Goal: Task Accomplishment & Management: Complete application form

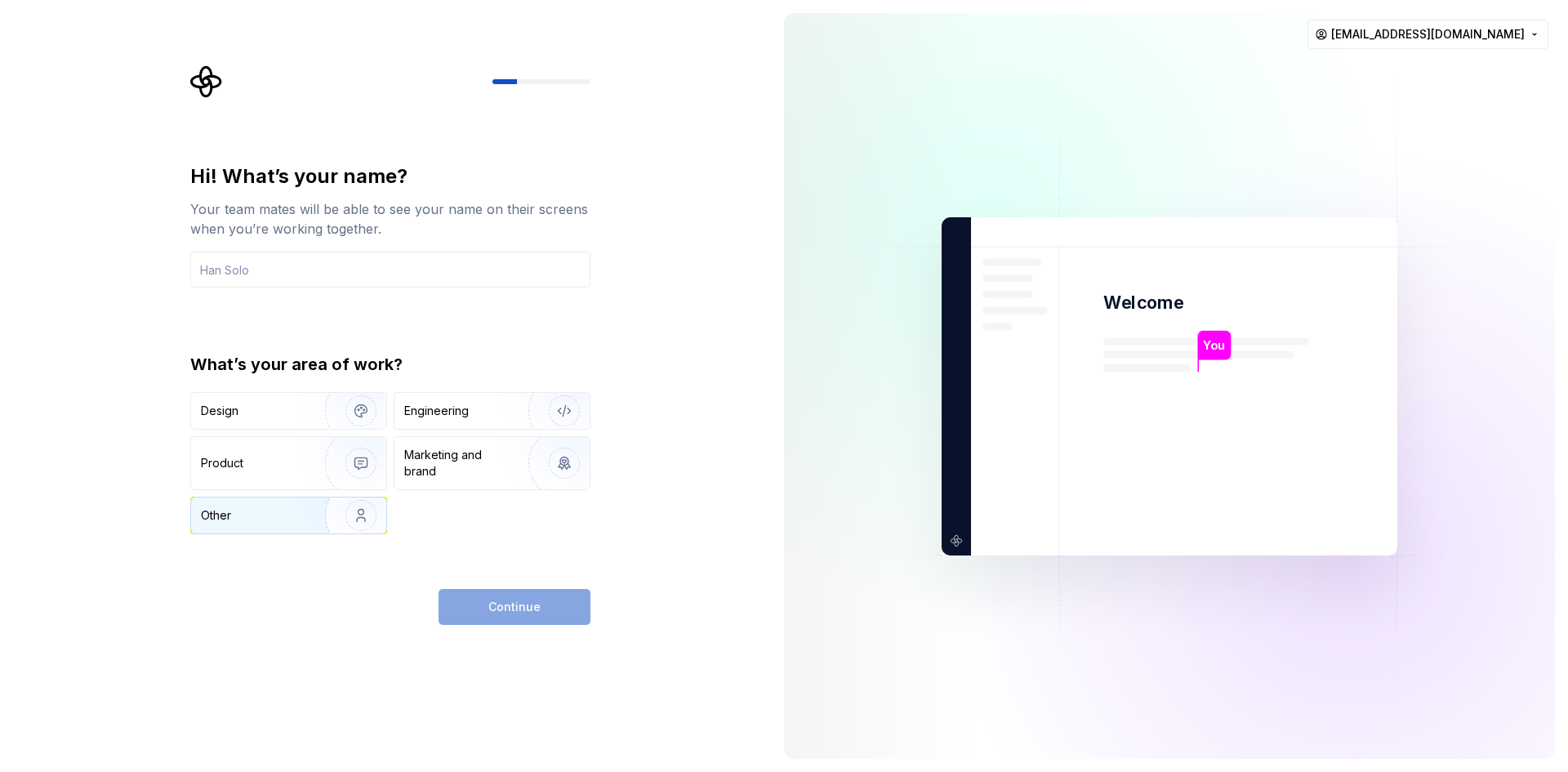
click at [366, 525] on img "button" at bounding box center [350, 515] width 104 height 109
click at [497, 616] on div "Continue" at bounding box center [514, 607] width 151 height 36
click at [560, 416] on img "button" at bounding box center [554, 411] width 104 height 109
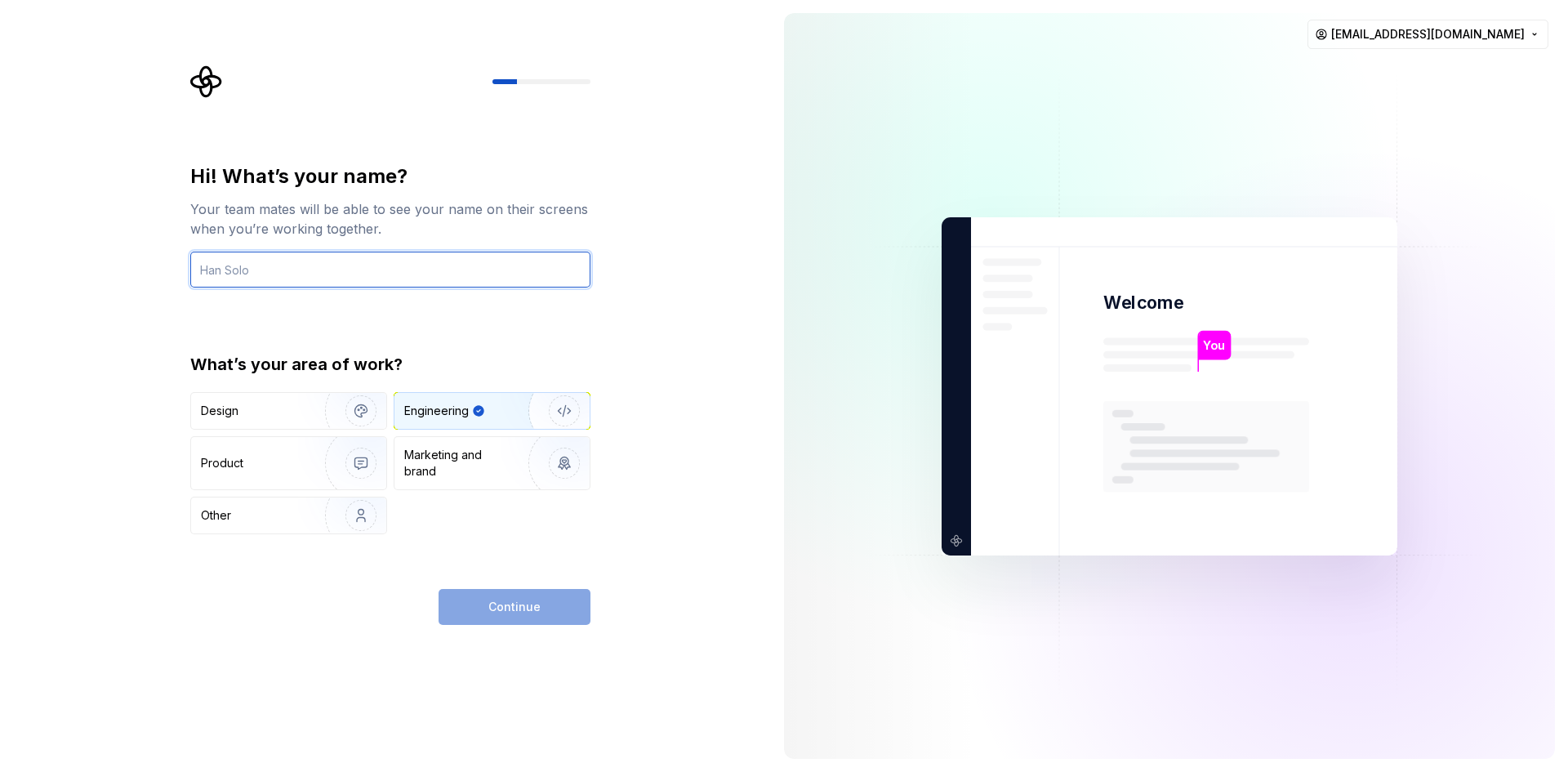
click at [377, 274] on input "text" at bounding box center [390, 269] width 400 height 36
click at [226, 269] on input "heryafianto" at bounding box center [390, 269] width 400 height 36
type input "hery afianto"
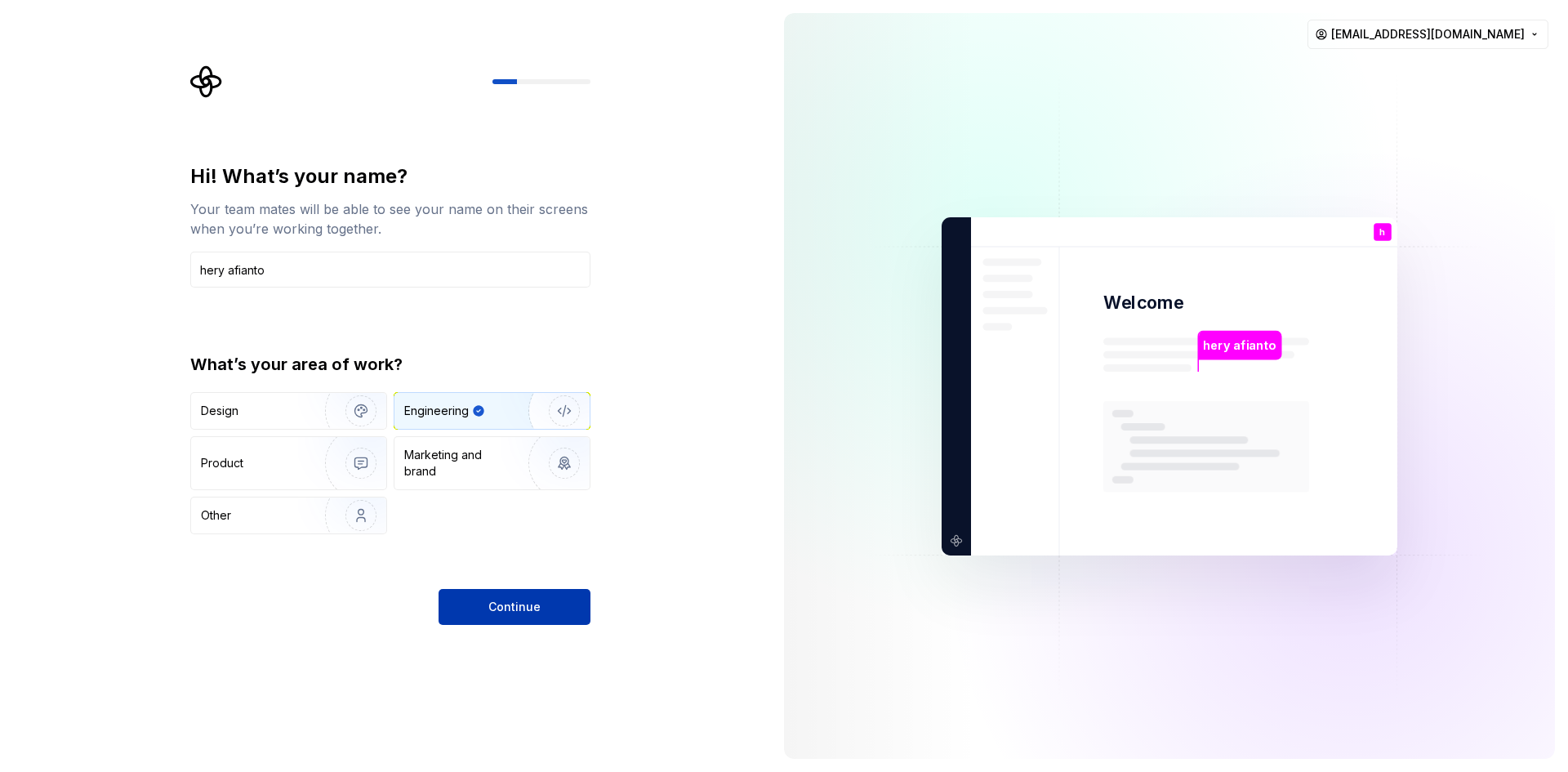
click at [482, 614] on button "Continue" at bounding box center [514, 607] width 151 height 36
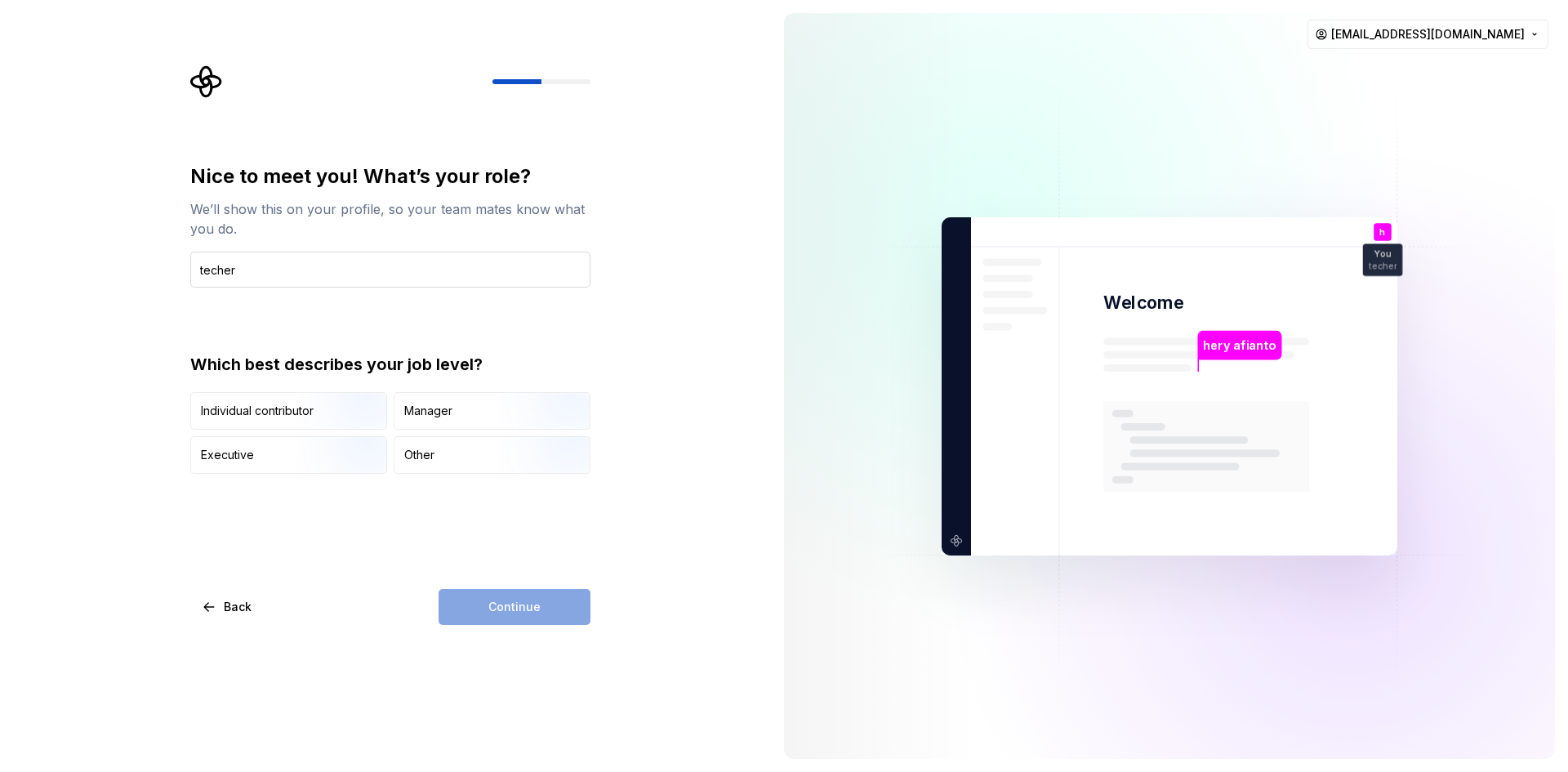
click at [210, 273] on input "techer" at bounding box center [390, 269] width 400 height 36
type input "teacher"
click at [476, 446] on div "Other" at bounding box center [492, 455] width 195 height 36
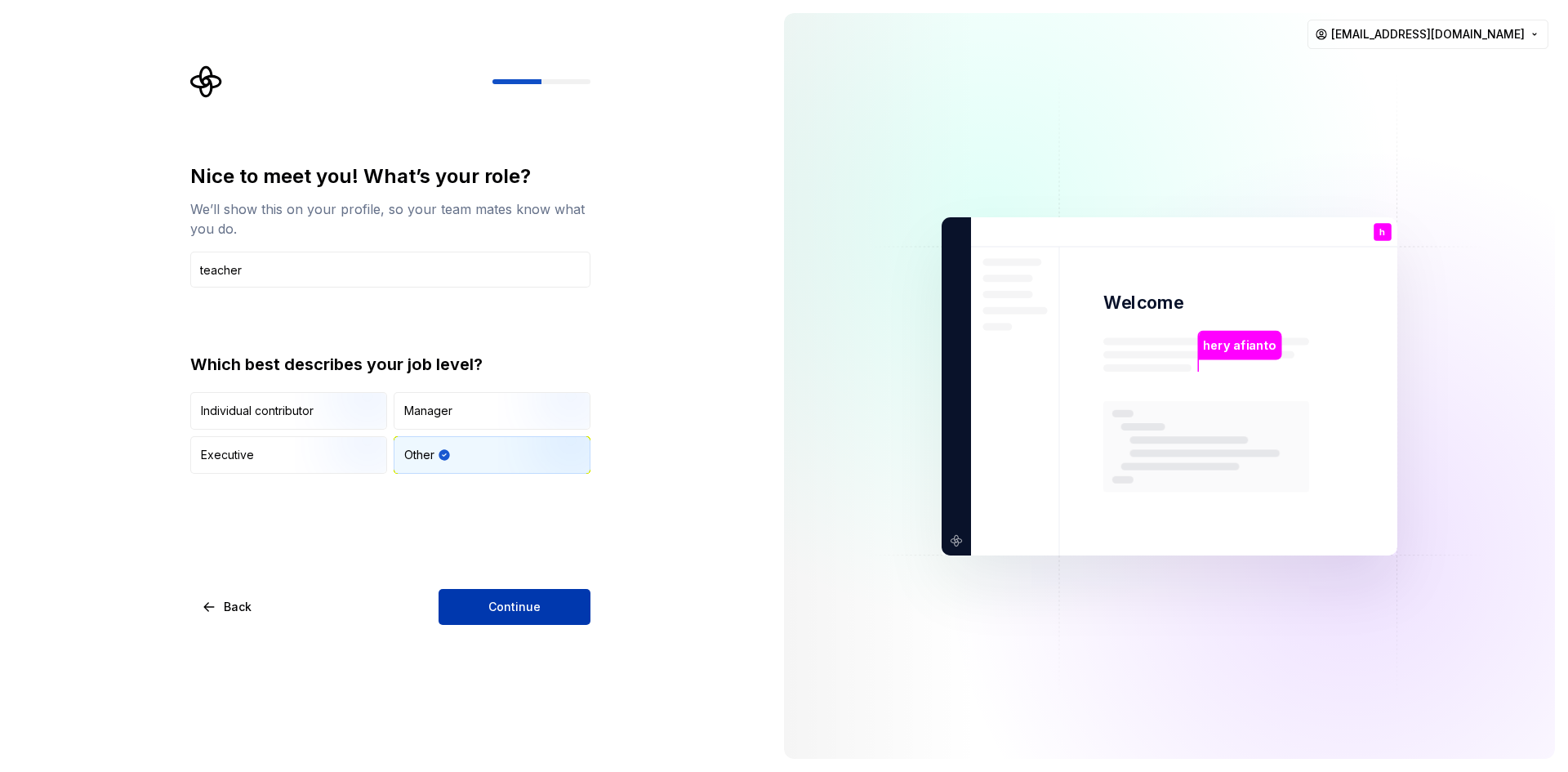
click at [532, 601] on span "Continue" at bounding box center [514, 606] width 52 height 16
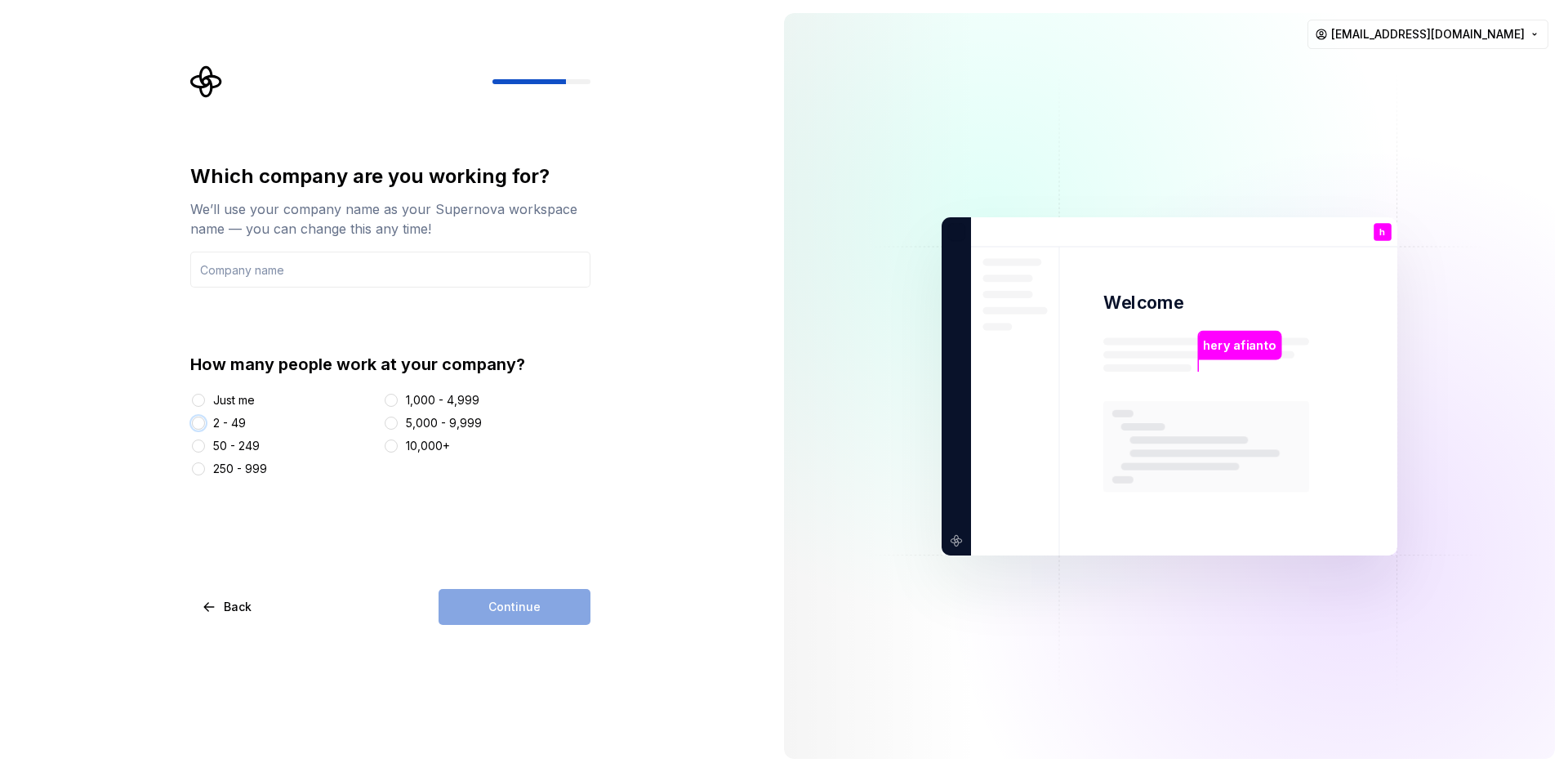
click at [201, 421] on button "2 - 49" at bounding box center [199, 423] width 13 height 13
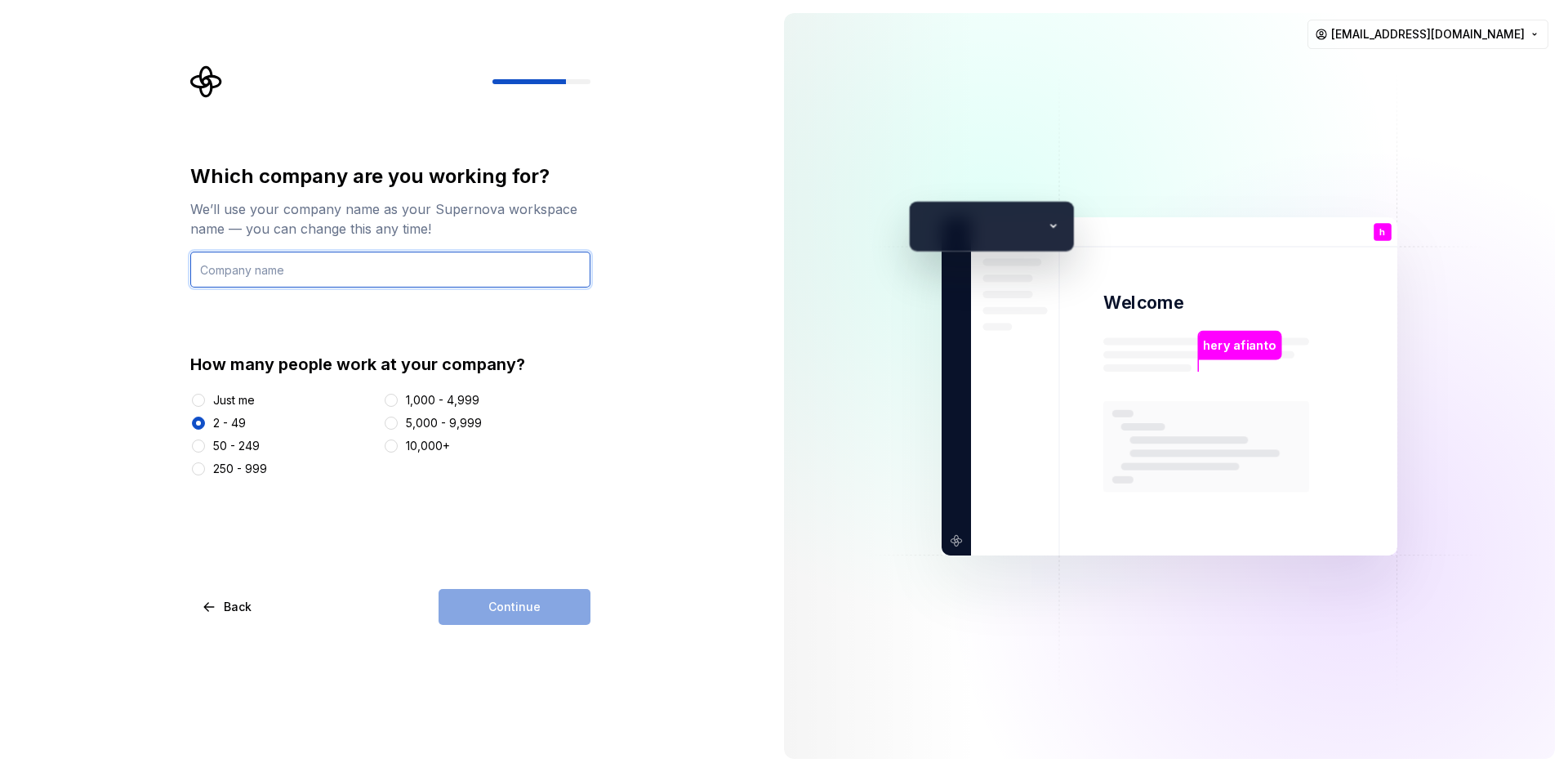
click at [264, 267] on input "text" at bounding box center [390, 269] width 400 height 36
type input "SMP N 1 Kajen"
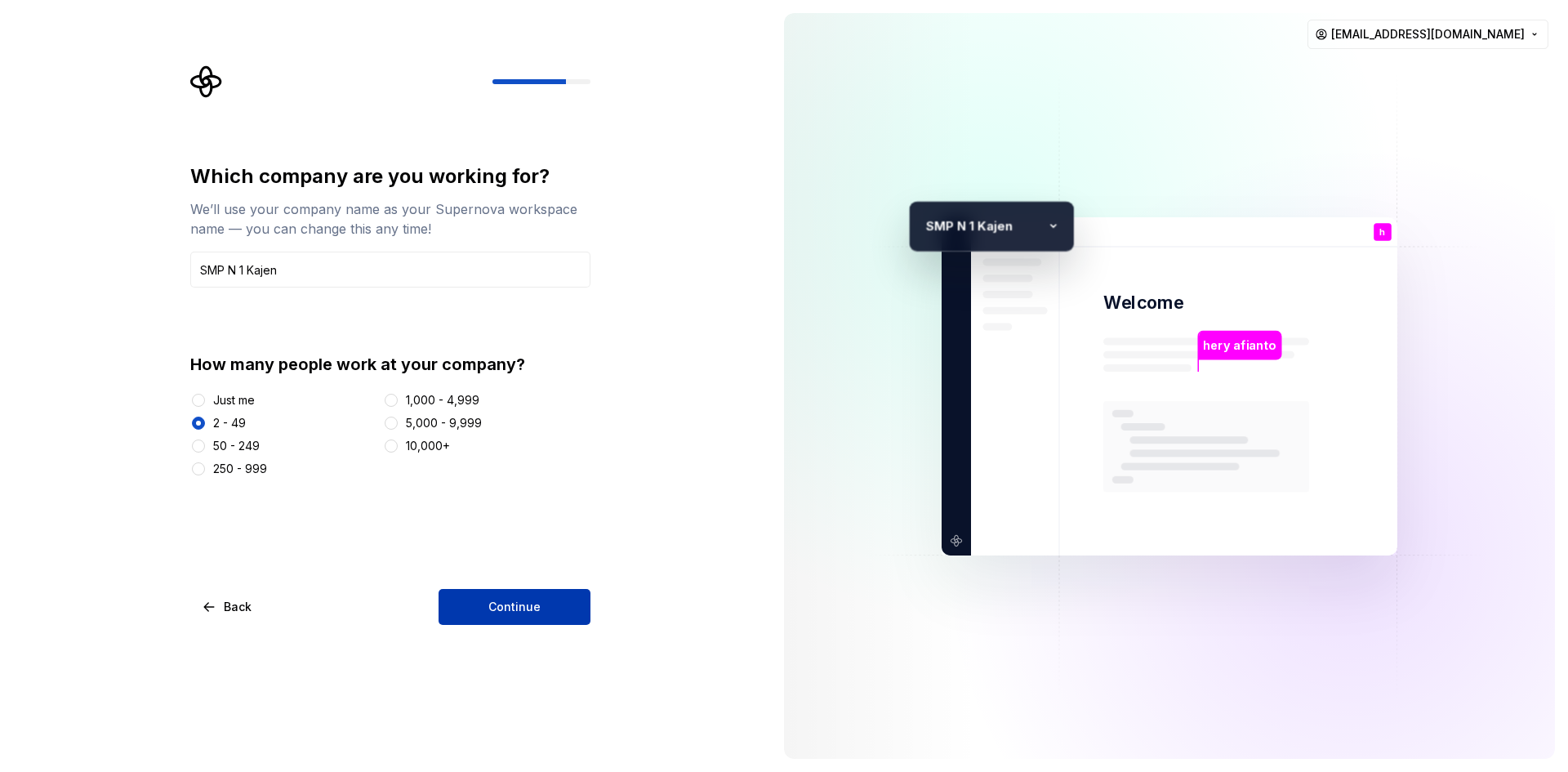
click at [482, 615] on button "Continue" at bounding box center [514, 607] width 151 height 36
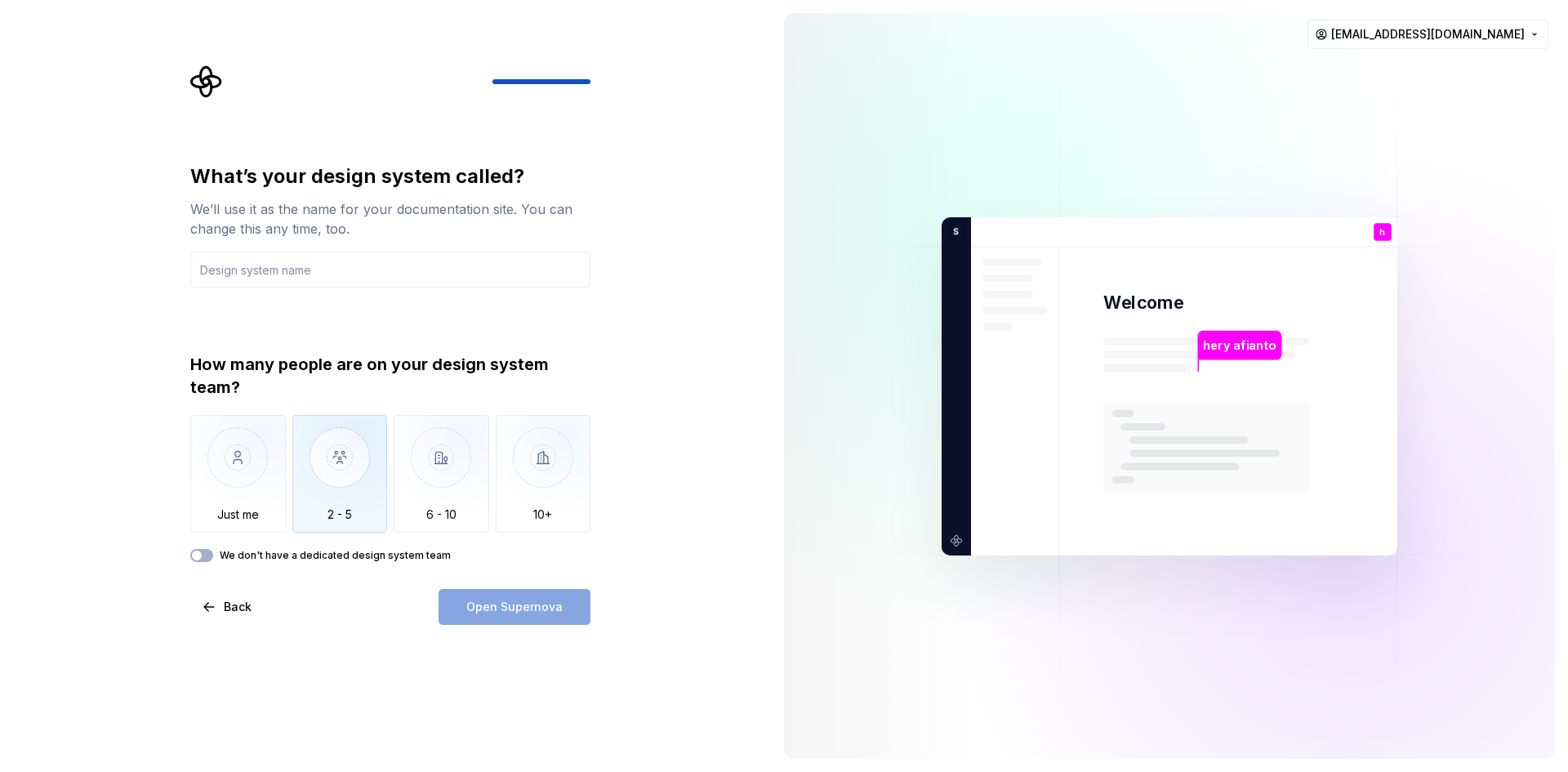
click at [346, 486] on img "button" at bounding box center [340, 470] width 96 height 109
click at [288, 276] on input "text" at bounding box center [390, 269] width 400 height 36
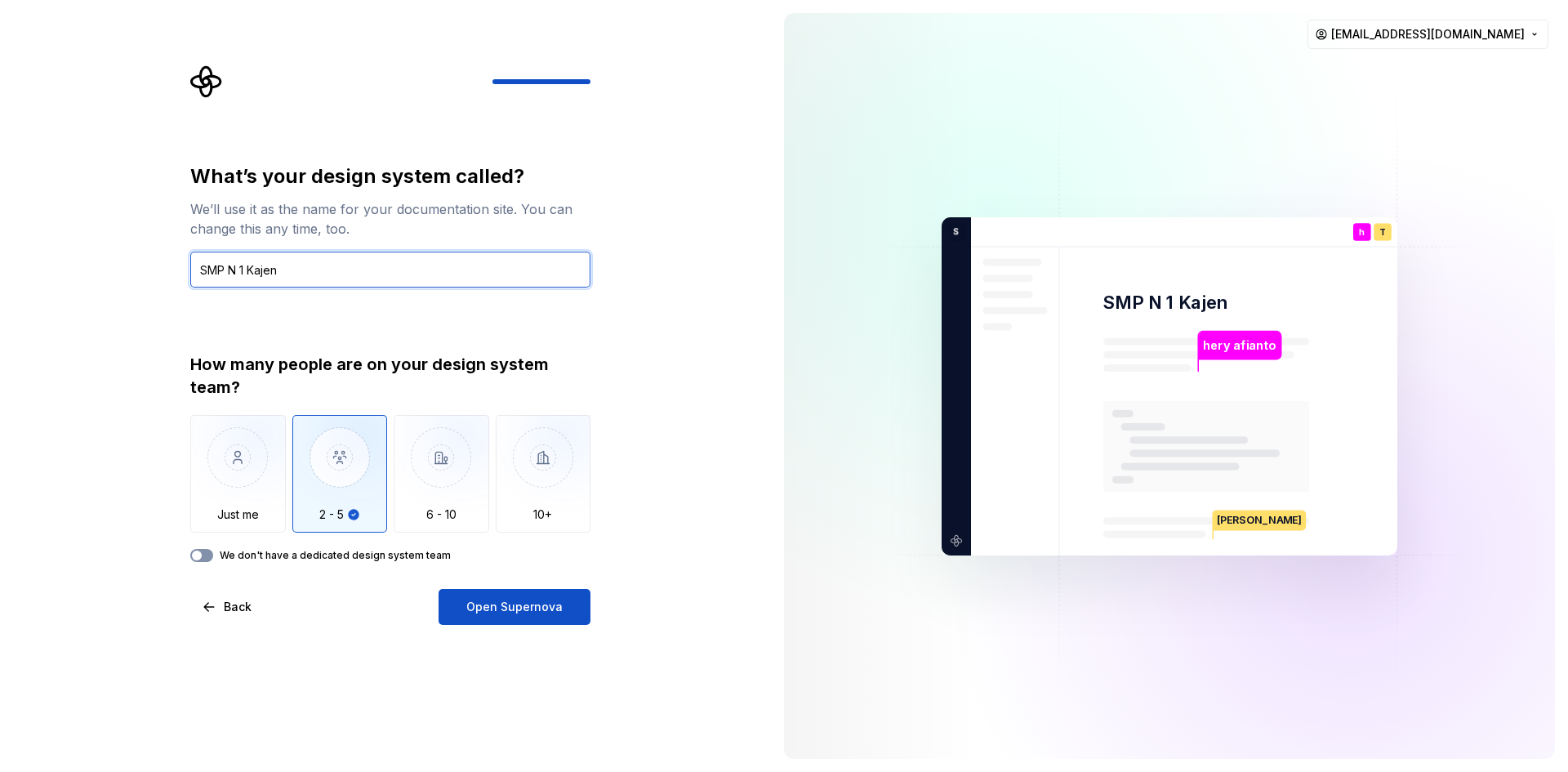
type input "SMP N 1 Kajen"
click at [207, 557] on button "We don't have a dedicated design system team" at bounding box center [201, 556] width 23 height 13
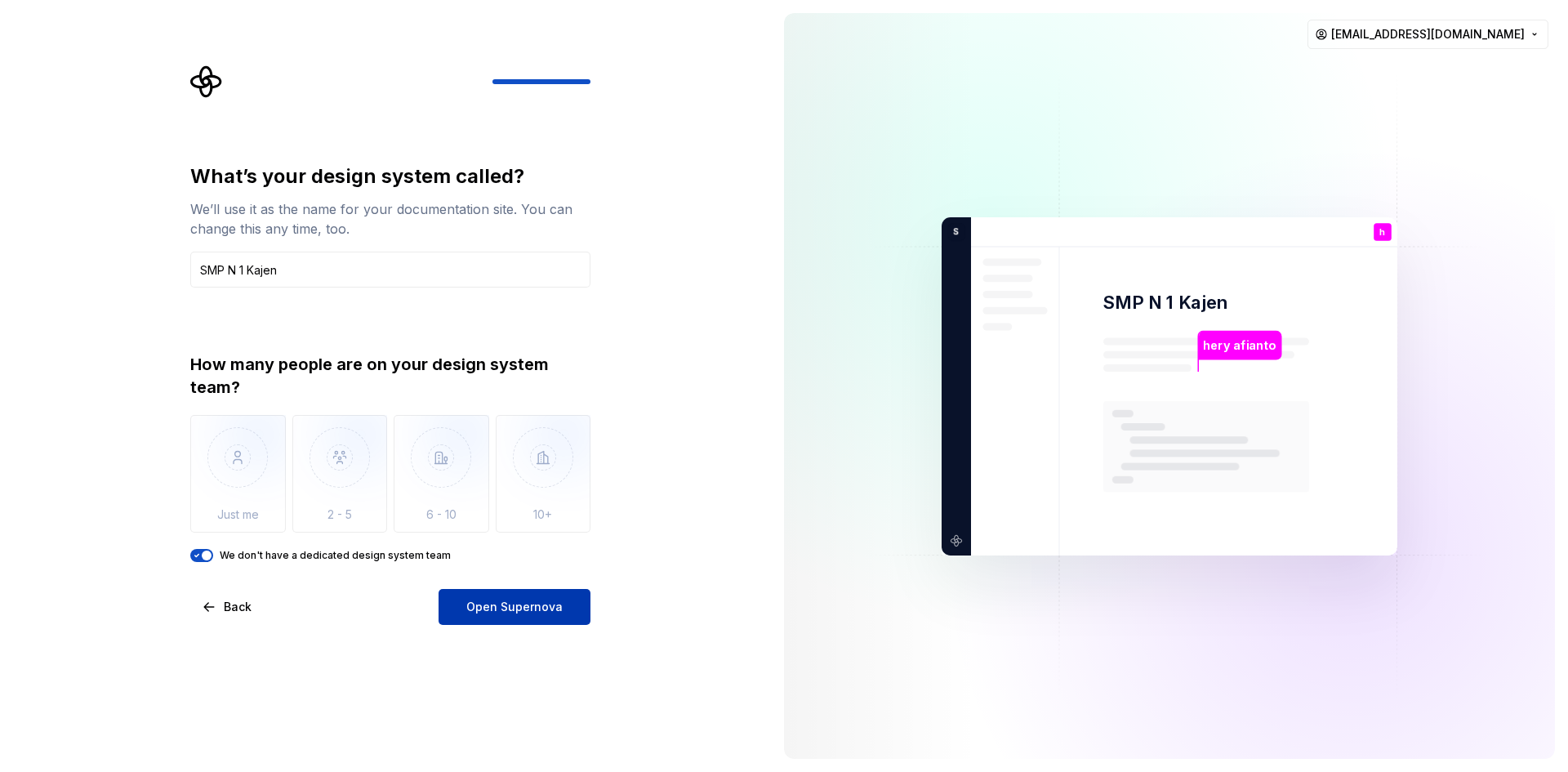
click at [482, 609] on span "Open Supernova" at bounding box center [514, 606] width 97 height 16
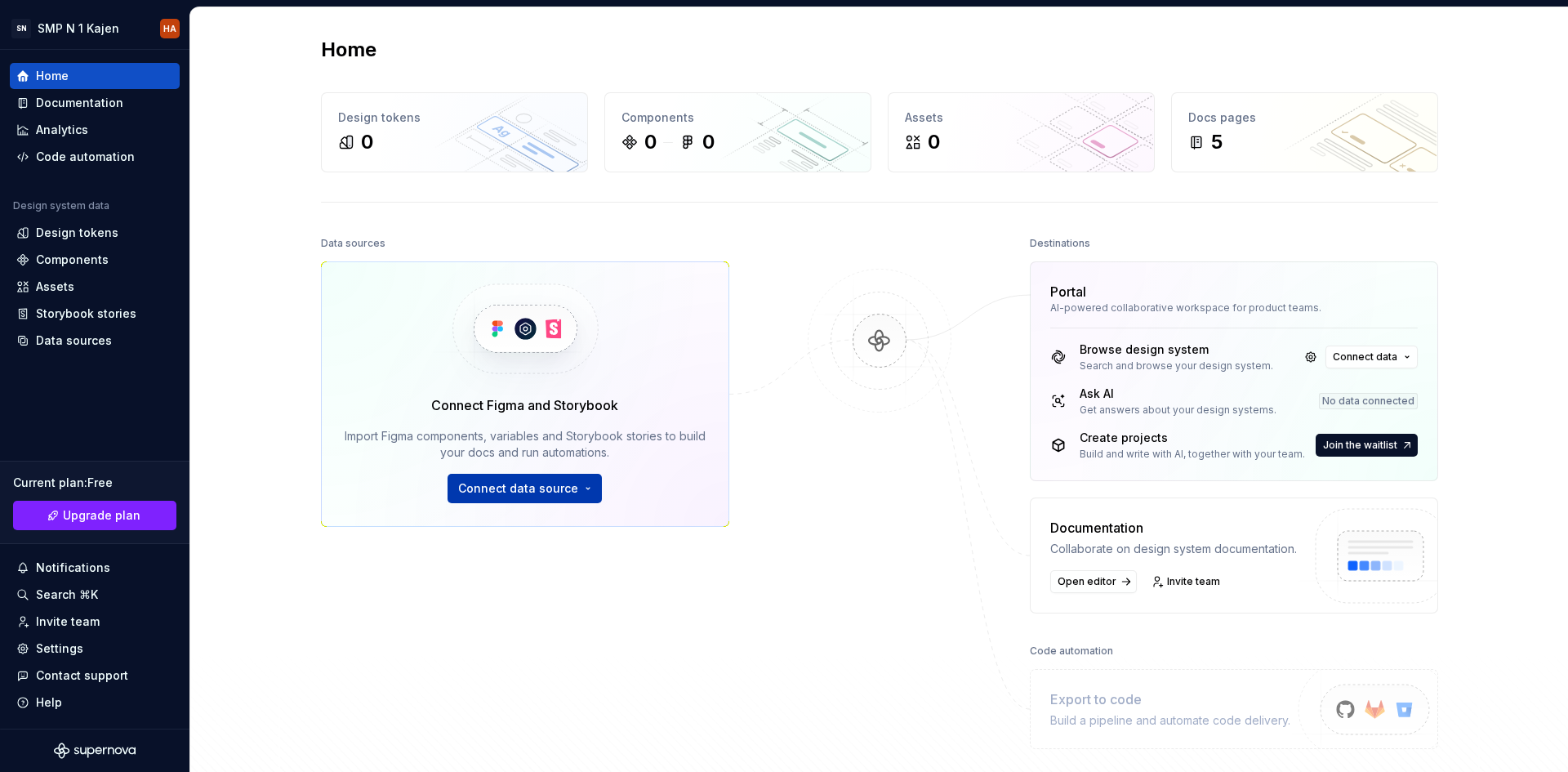
click at [577, 487] on button "Connect data source" at bounding box center [524, 488] width 154 height 29
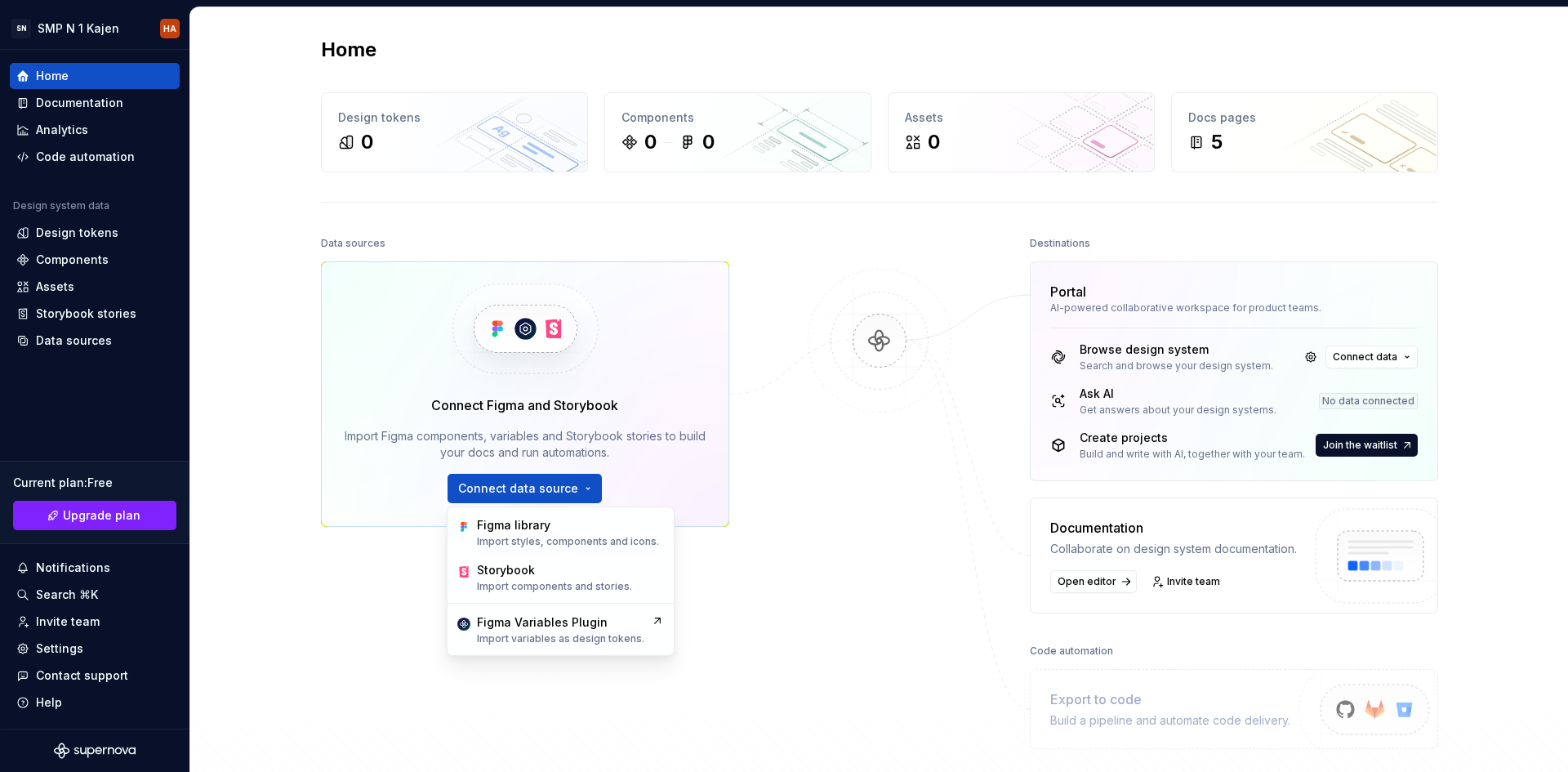
click at [827, 515] on div at bounding box center [880, 491] width 163 height 517
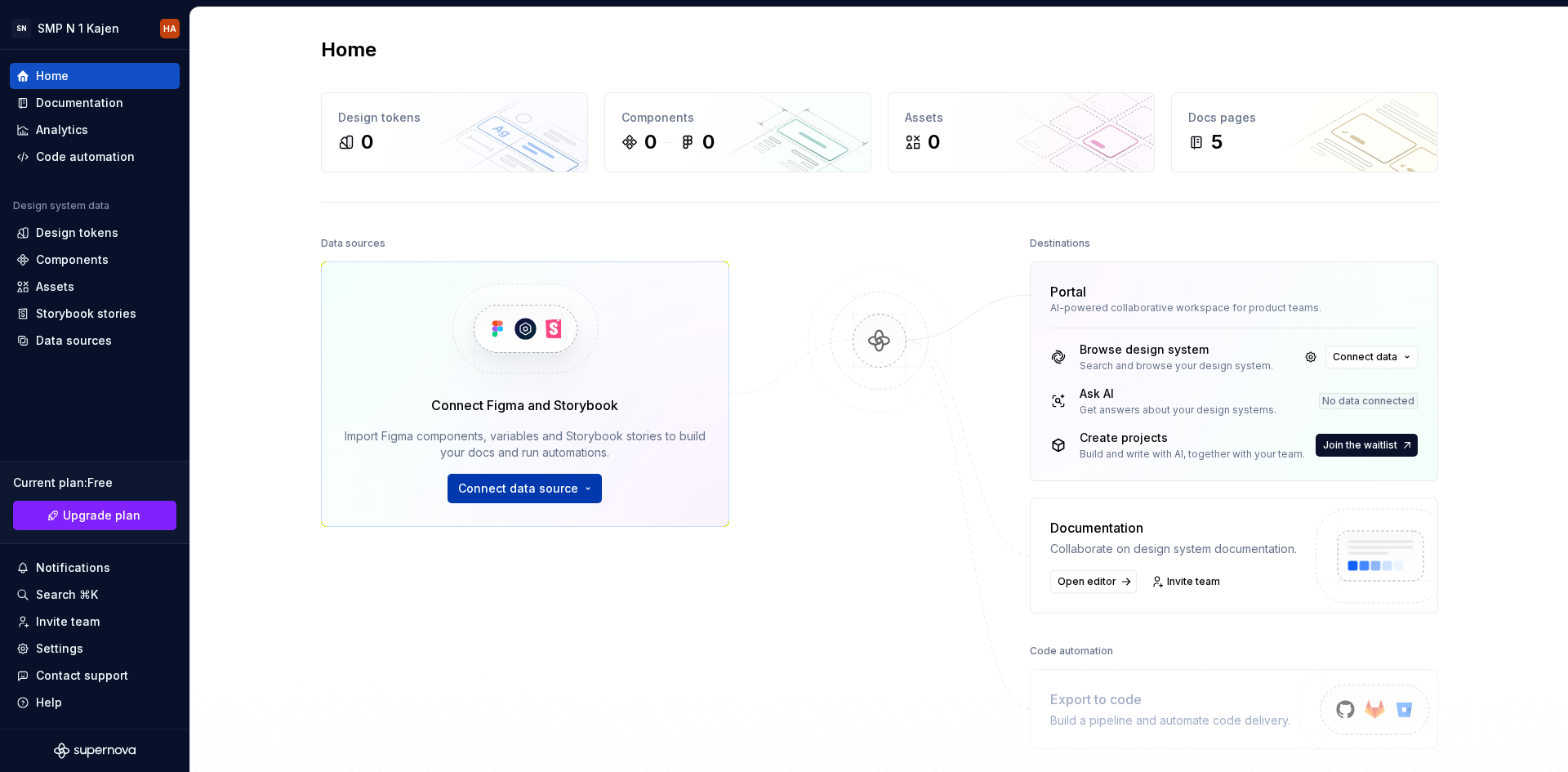
click at [544, 487] on span "Connect data source" at bounding box center [518, 488] width 120 height 16
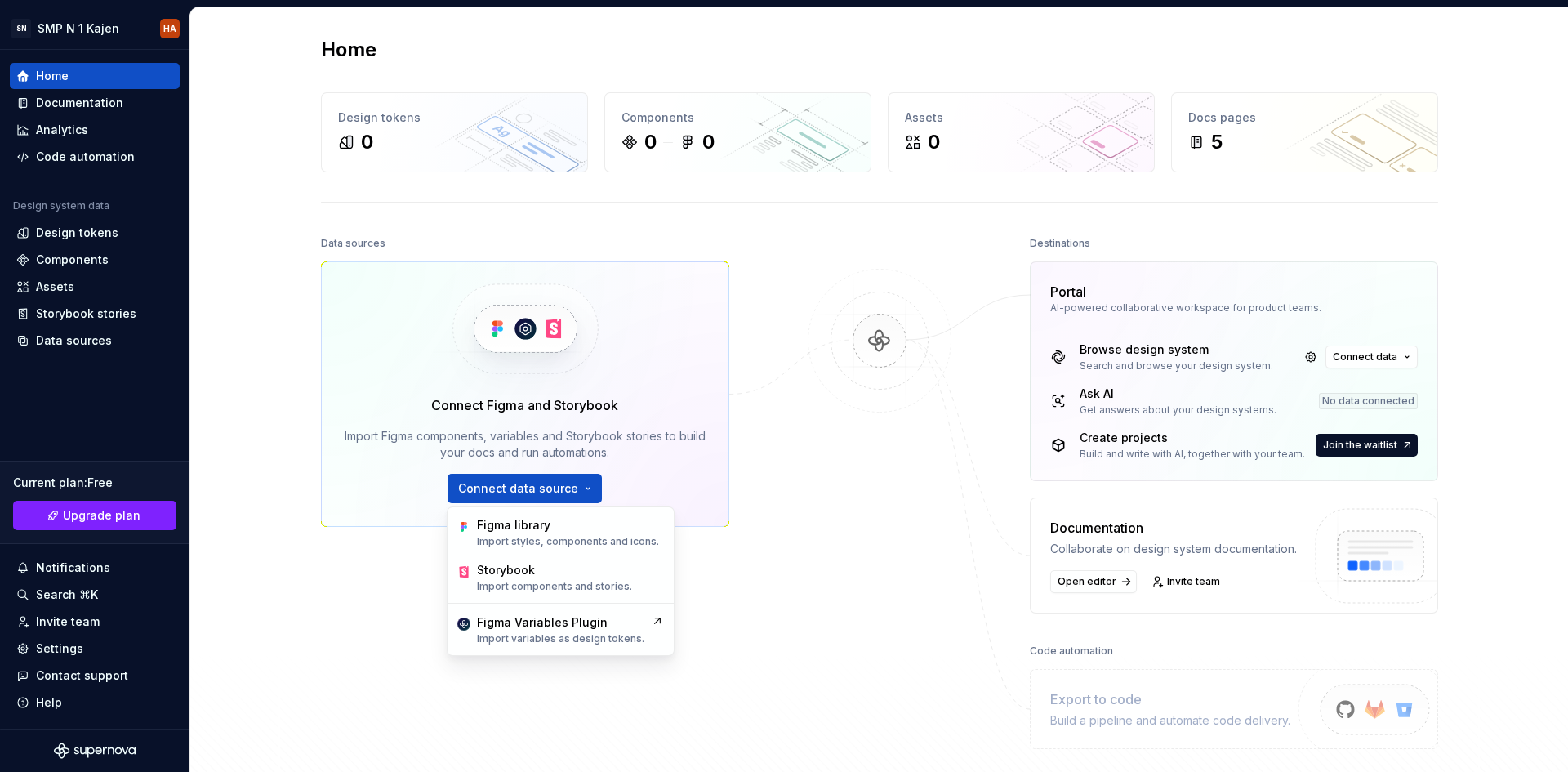
click at [810, 466] on div at bounding box center [880, 491] width 163 height 517
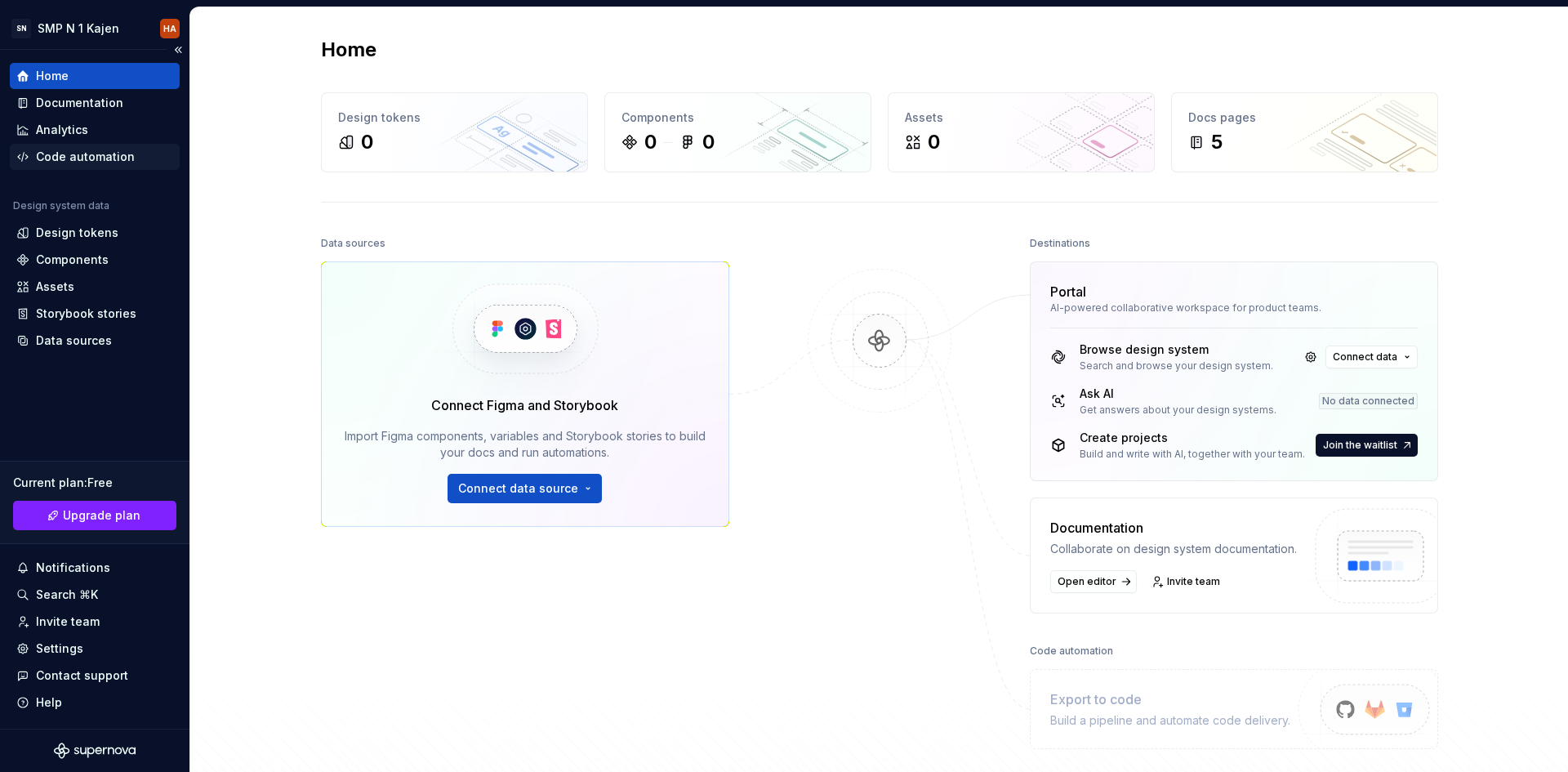
click at [101, 155] on div "Code automation" at bounding box center [85, 157] width 98 height 16
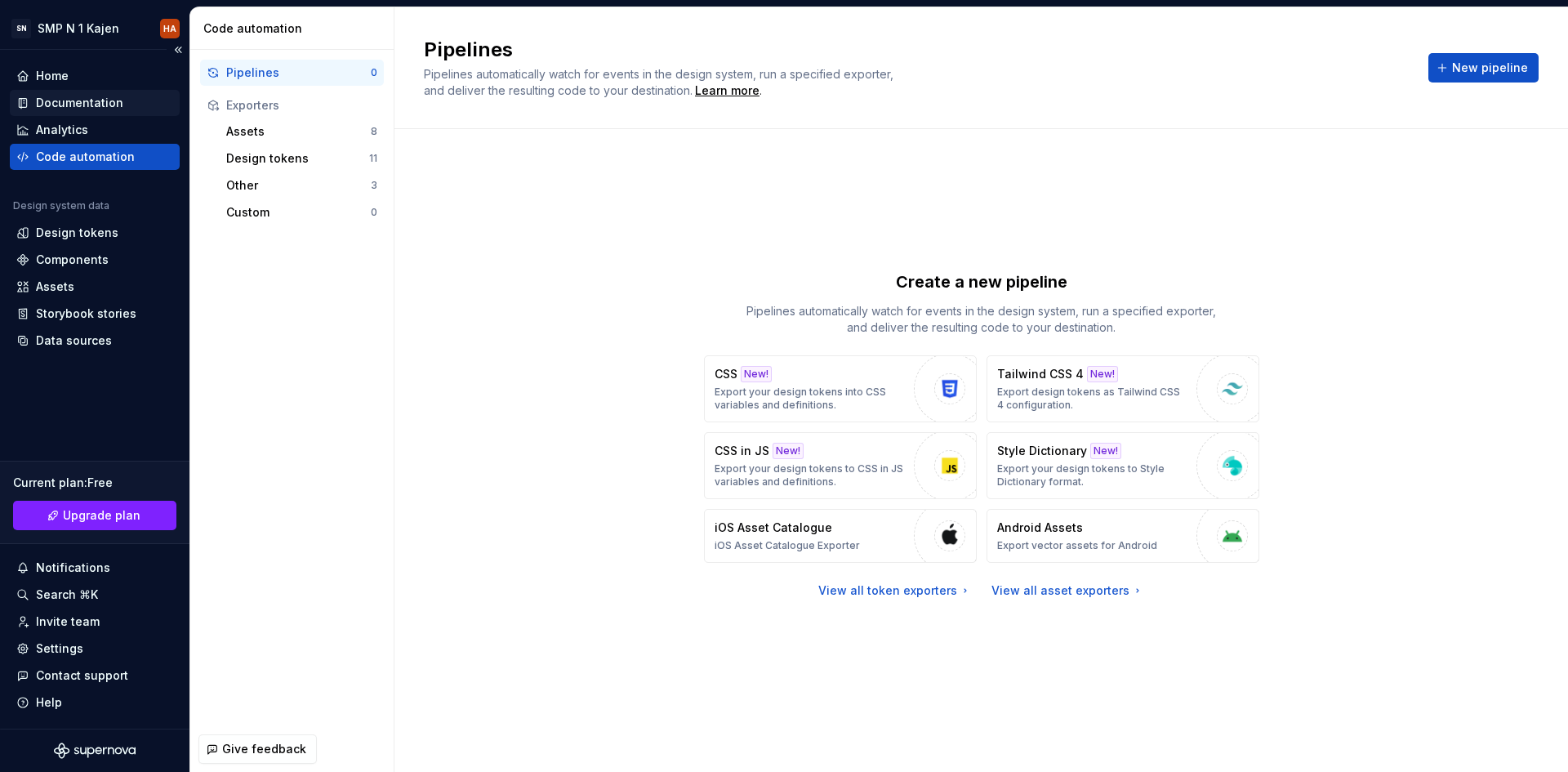
click at [77, 99] on div "Documentation" at bounding box center [80, 103] width 88 height 16
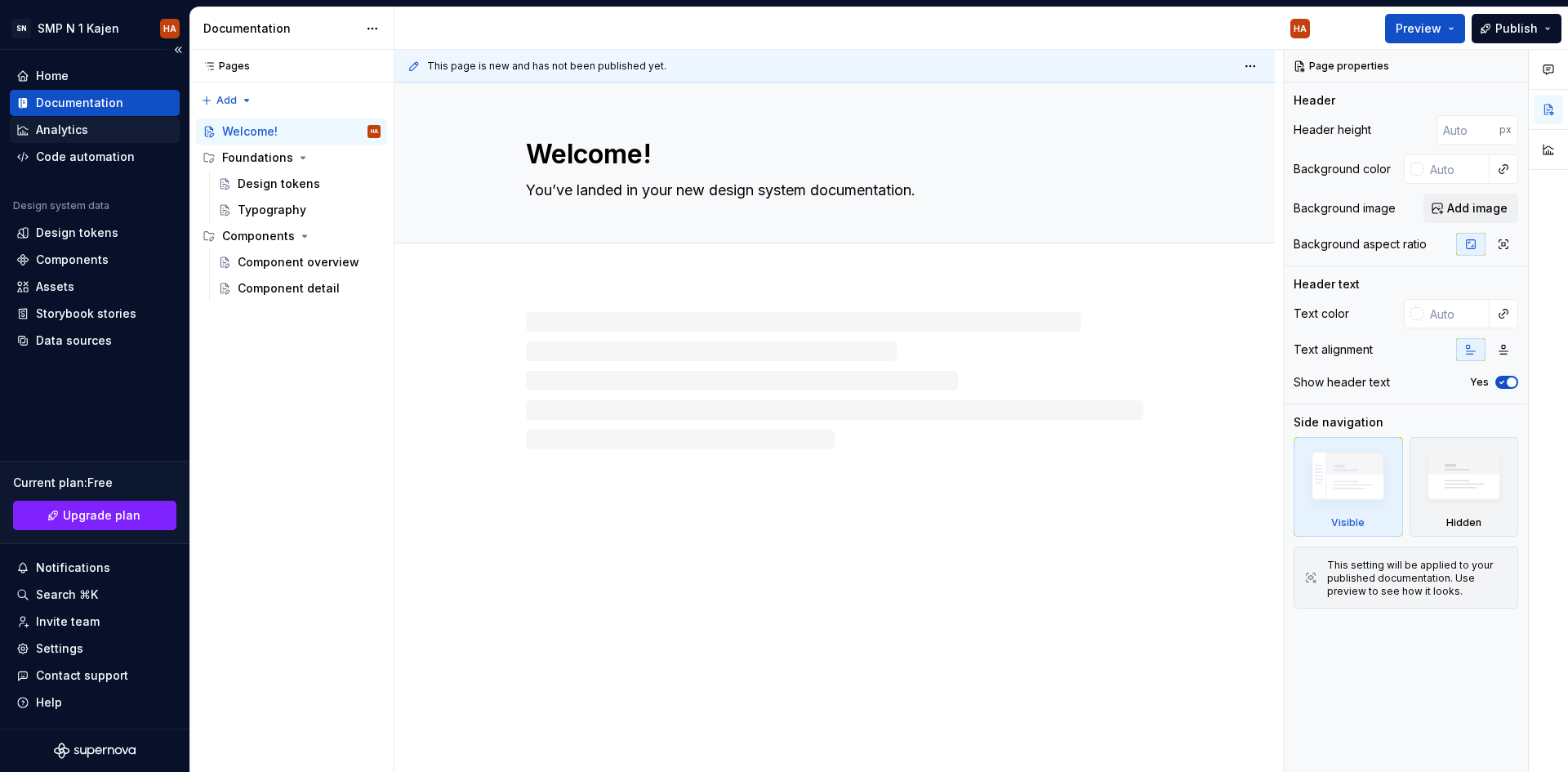
click at [74, 134] on div "Analytics" at bounding box center [62, 130] width 52 height 16
type textarea "*"
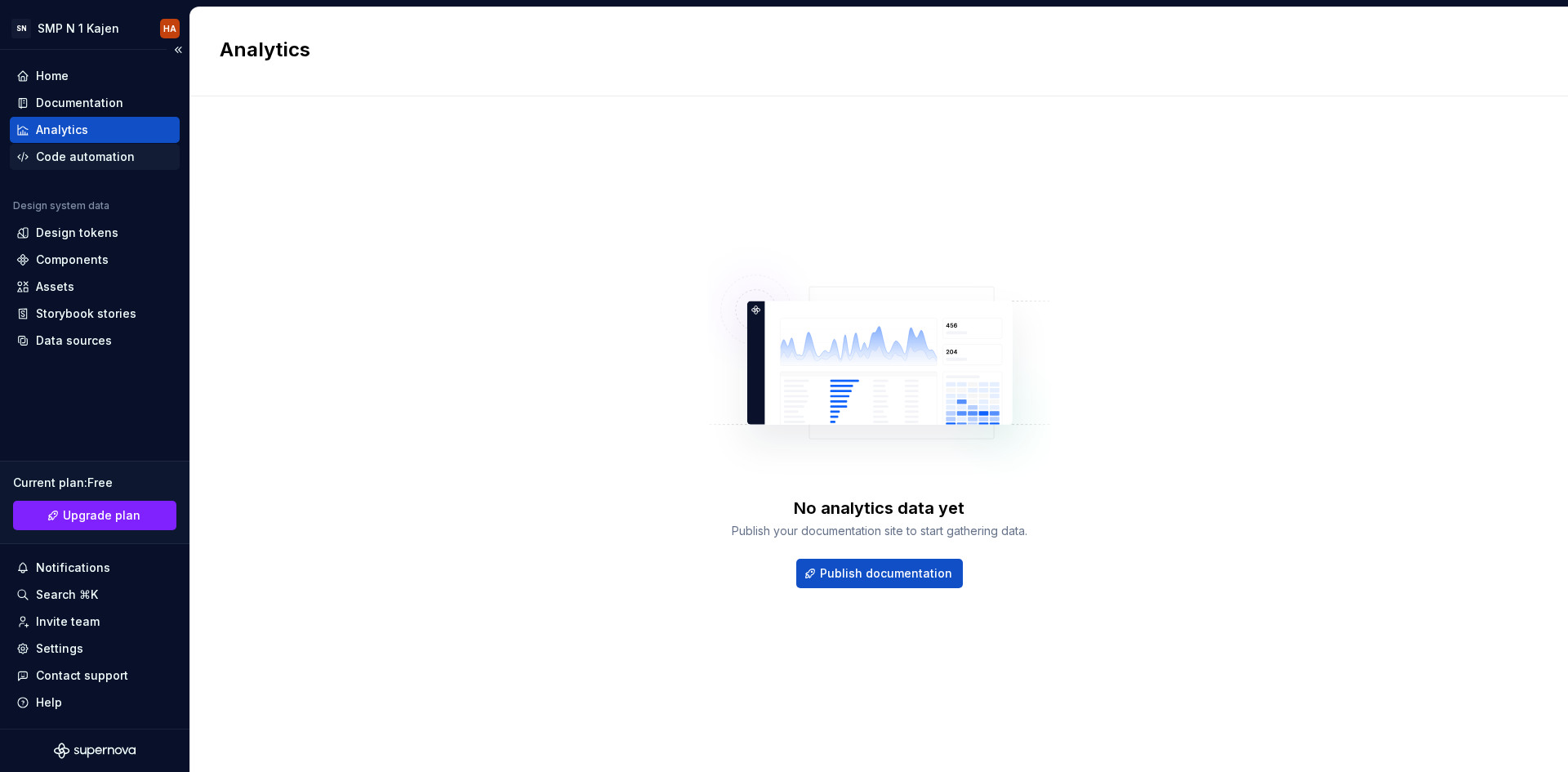
click at [81, 162] on div "Code automation" at bounding box center [85, 157] width 98 height 16
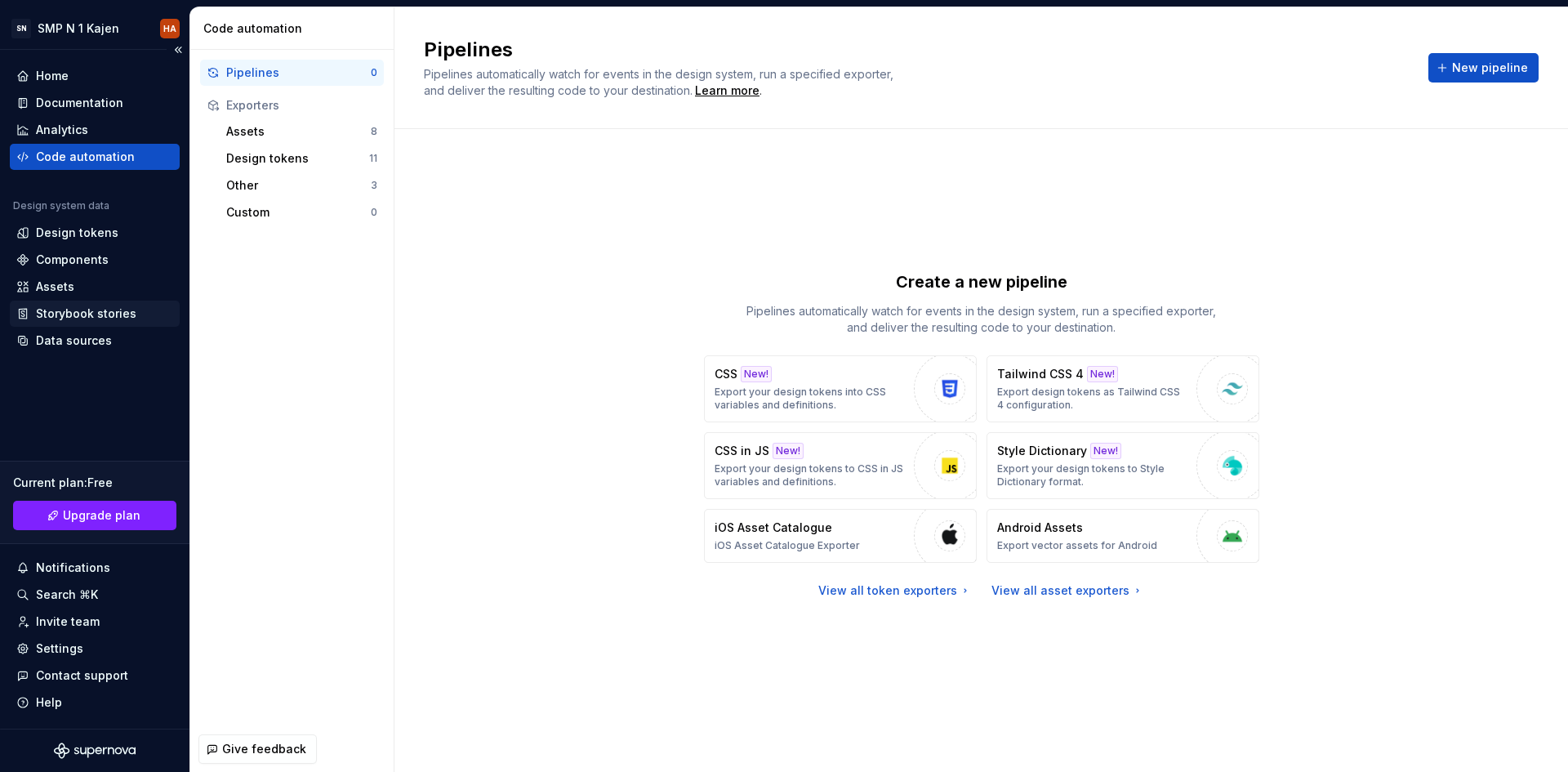
click at [67, 317] on div "Storybook stories" at bounding box center [86, 313] width 100 height 16
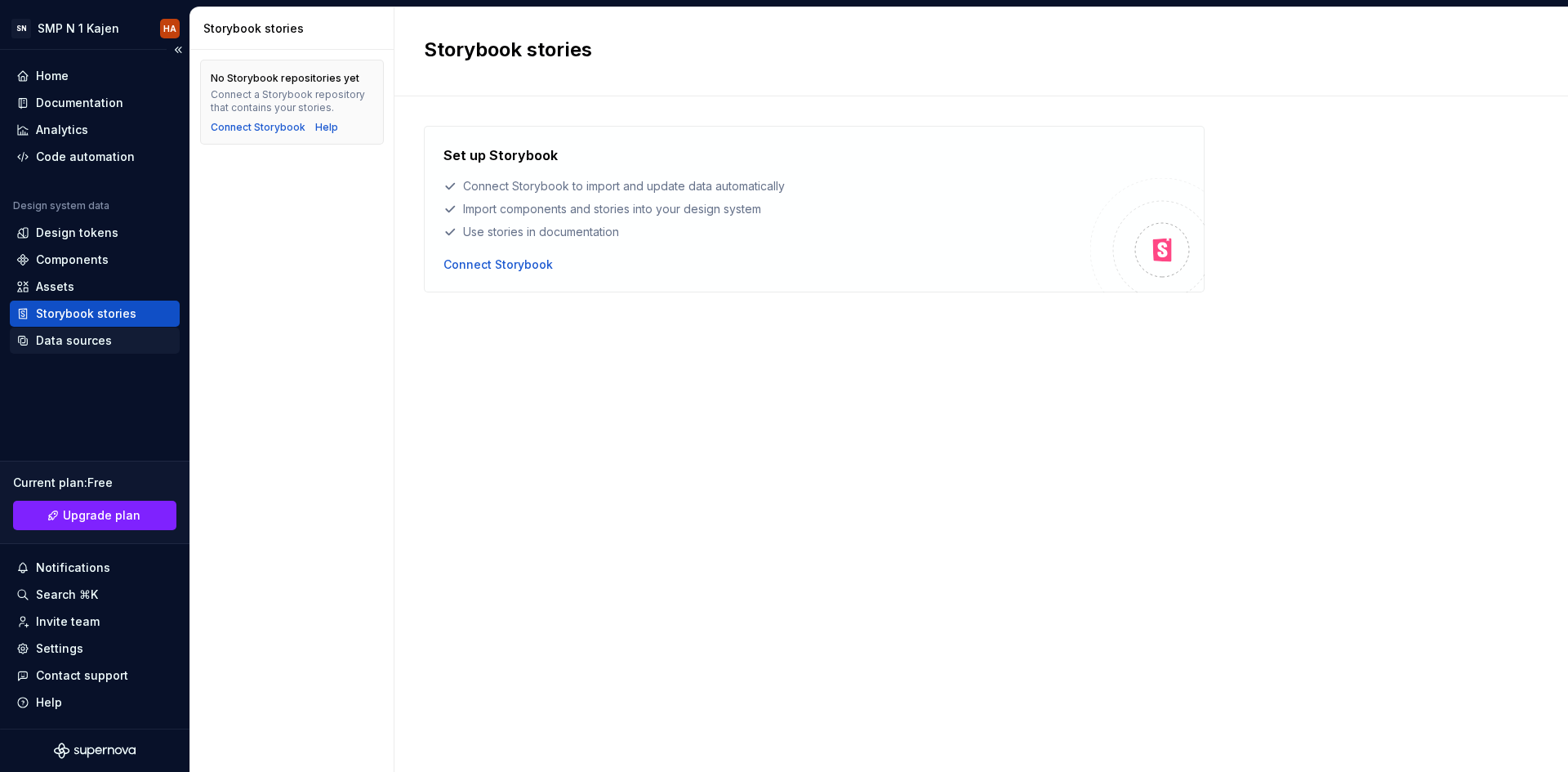
click at [73, 338] on div "Data sources" at bounding box center [74, 340] width 76 height 16
